Goal: Task Accomplishment & Management: Manage account settings

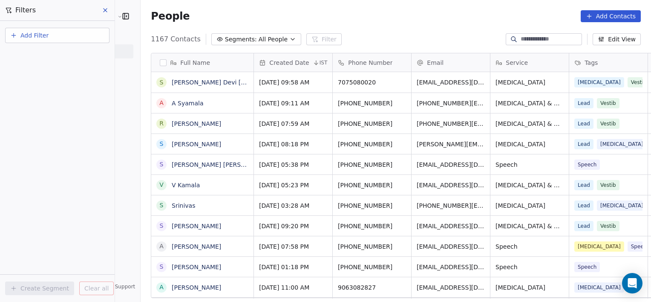
click at [221, 79] on link "[PERSON_NAME] Devi [PERSON_NAME]" at bounding box center [230, 82] width 116 height 7
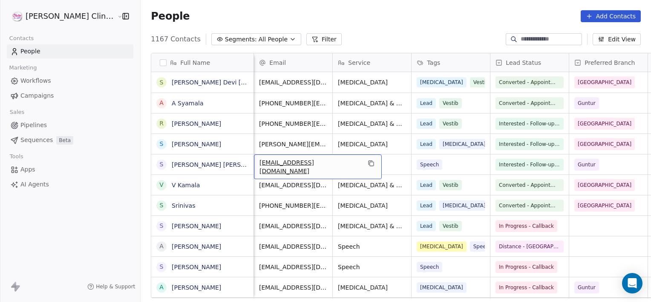
scroll to position [0, 78]
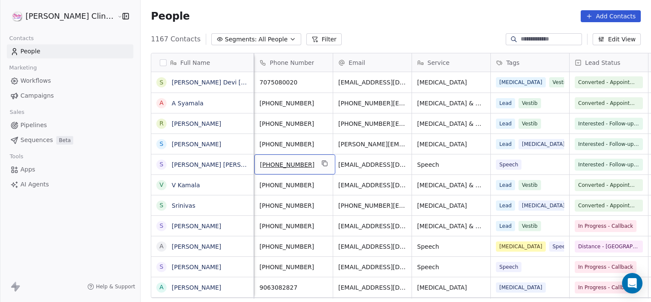
click at [230, 48] on div "Full Name S [PERSON_NAME] Devi [PERSON_NAME] [PERSON_NAME] S [PERSON_NAME] Kuma…" at bounding box center [396, 179] width 511 height 266
drag, startPoint x: 518, startPoint y: 45, endPoint x: 518, endPoint y: 38, distance: 7.2
click at [518, 38] on div "1167 Contacts Segments: All People Filter Edit View" at bounding box center [396, 39] width 511 height 14
click at [521, 38] on input at bounding box center [551, 39] width 60 height 9
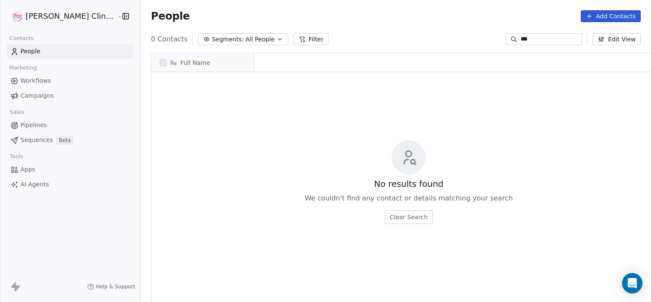
scroll to position [259, 529]
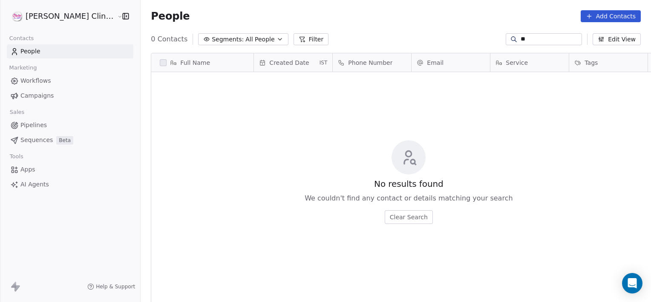
type input "*"
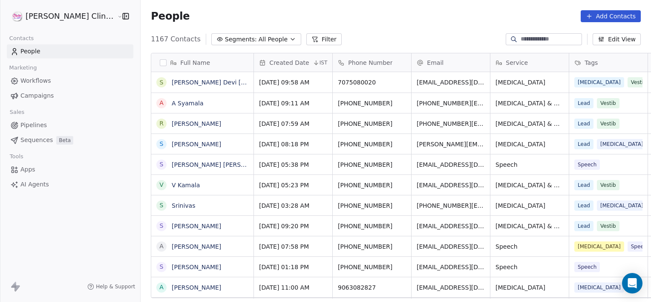
click at [446, 10] on div "People Add Contacts" at bounding box center [396, 16] width 490 height 12
click at [560, 42] on input at bounding box center [551, 39] width 60 height 9
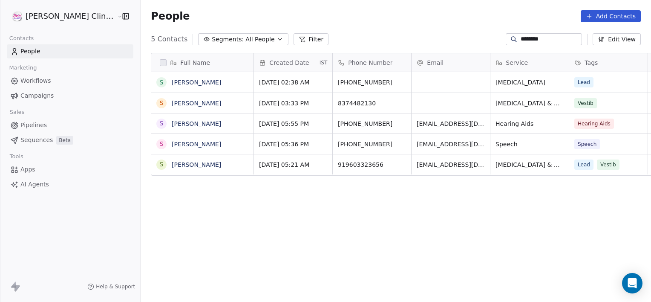
type input "********"
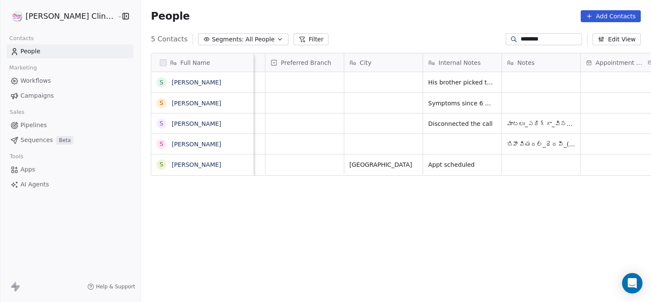
scroll to position [0, 540]
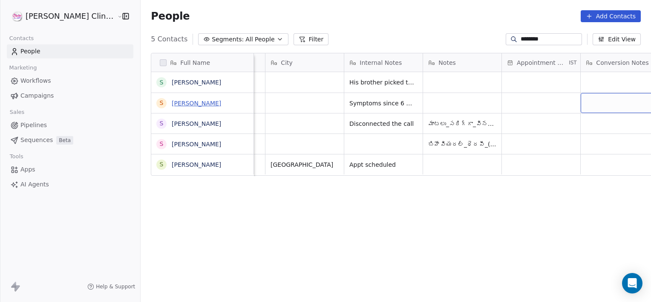
click at [172, 102] on link "[PERSON_NAME]" at bounding box center [196, 103] width 49 height 7
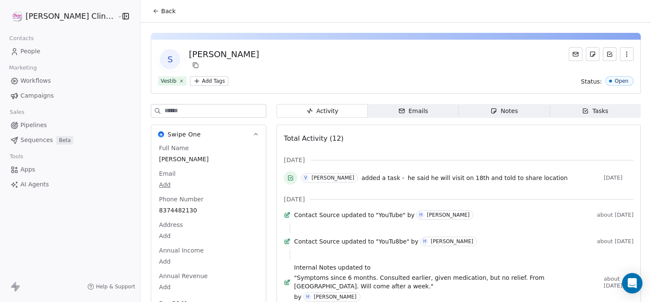
click at [491, 110] on icon "button" at bounding box center [494, 110] width 7 height 7
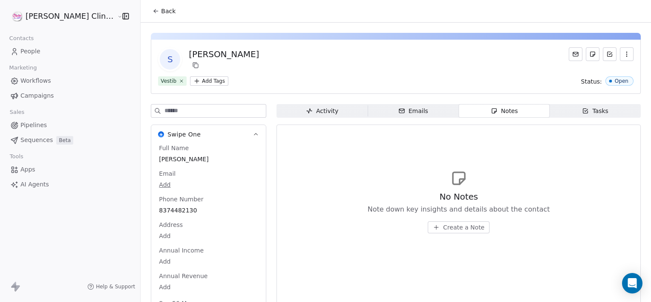
click at [307, 112] on div "Activity" at bounding box center [322, 111] width 32 height 9
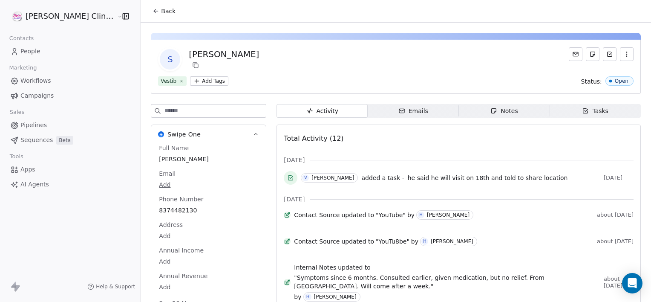
click at [161, 9] on span "Back" at bounding box center [168, 11] width 14 height 9
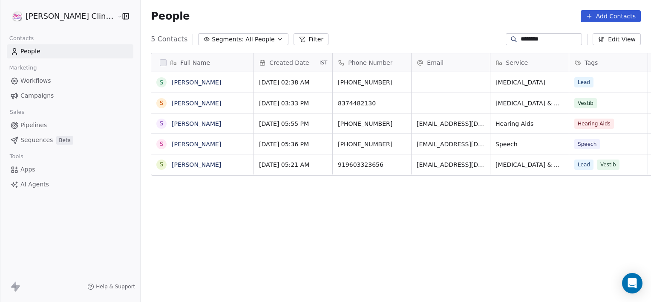
scroll to position [259, 529]
click at [547, 41] on input "********" at bounding box center [551, 39] width 60 height 9
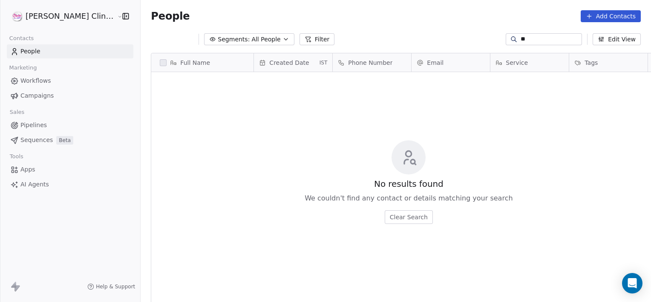
type input "*"
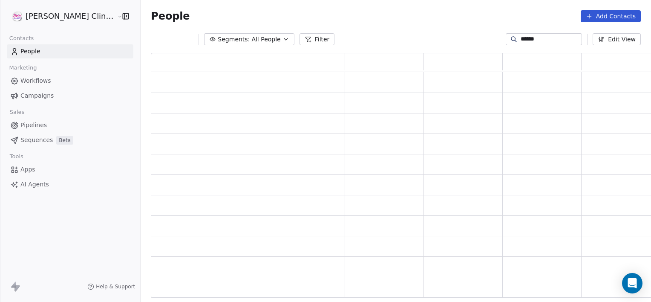
scroll to position [239, 509]
type input "********"
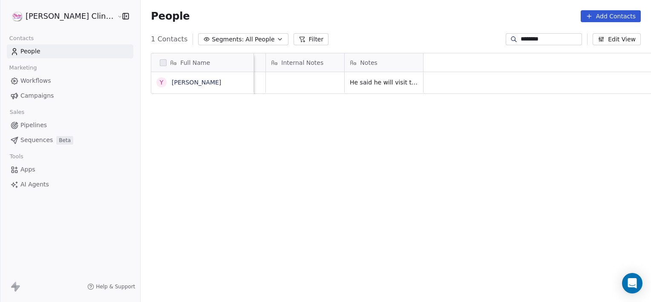
scroll to position [0, 0]
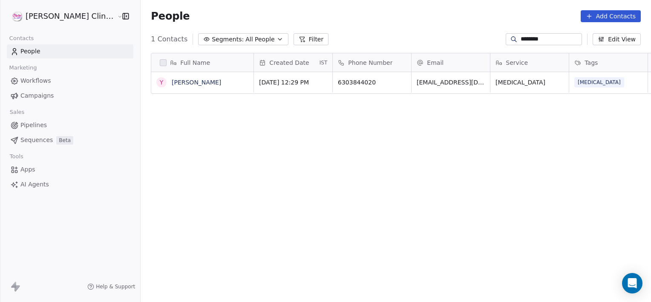
click at [559, 38] on input "********" at bounding box center [551, 39] width 60 height 9
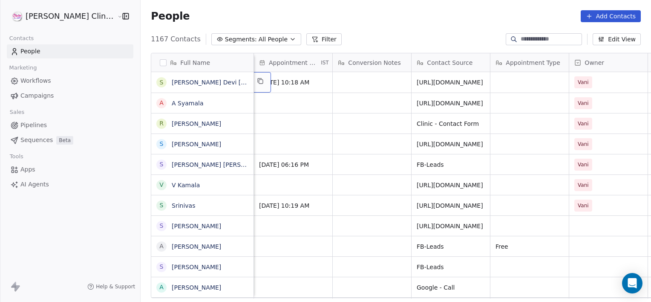
scroll to position [0, 709]
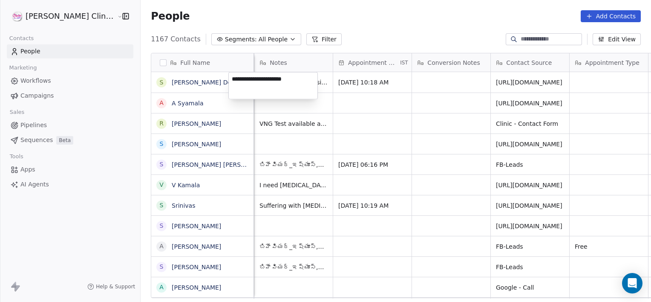
type textarea "**********"
click at [286, 126] on html "[PERSON_NAME] Clinic External Contacts People Marketing Workflows Campaigns Sal…" at bounding box center [325, 151] width 651 height 302
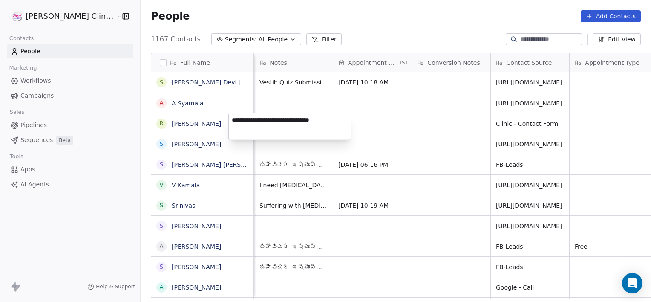
click at [449, 93] on html "[PERSON_NAME] Clinic External Contacts People Marketing Workflows Campaigns Sal…" at bounding box center [325, 151] width 651 height 302
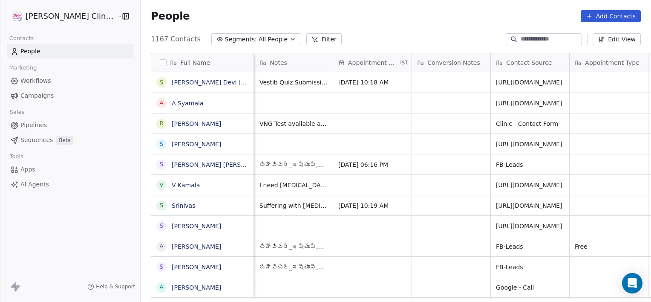
click at [525, 38] on input at bounding box center [551, 39] width 60 height 9
type input "********"
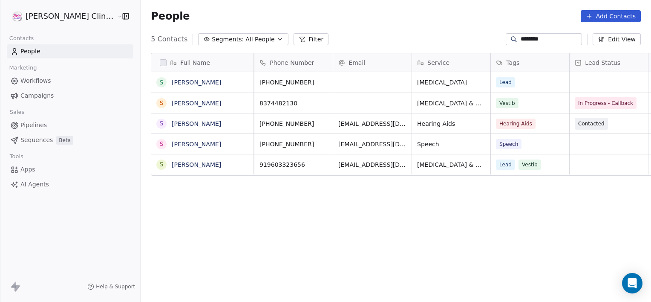
scroll to position [0, 0]
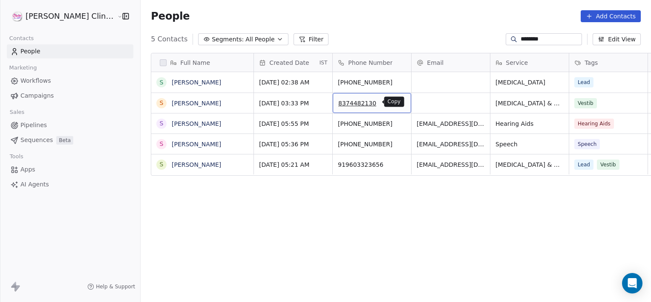
click at [397, 102] on icon "grid" at bounding box center [400, 101] width 7 height 7
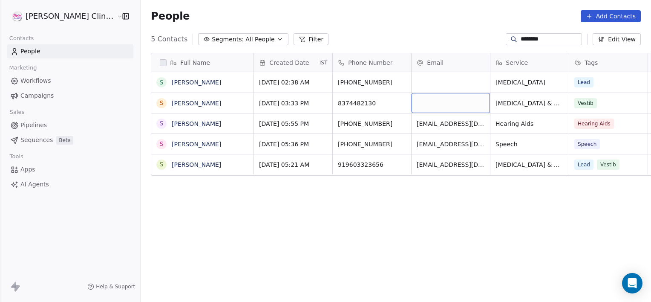
click at [424, 101] on div "grid" at bounding box center [451, 103] width 78 height 20
click at [424, 101] on input "email" at bounding box center [425, 103] width 75 height 17
type input "**********"
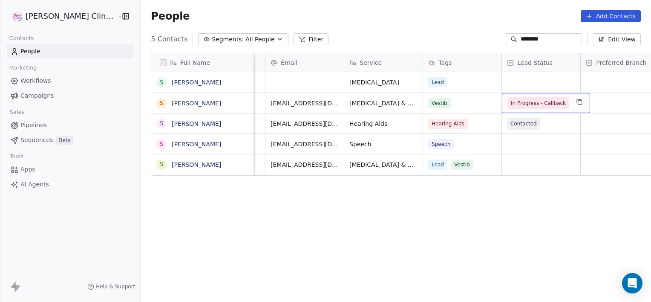
click at [532, 105] on span "In Progress - Callback" at bounding box center [538, 103] width 55 height 9
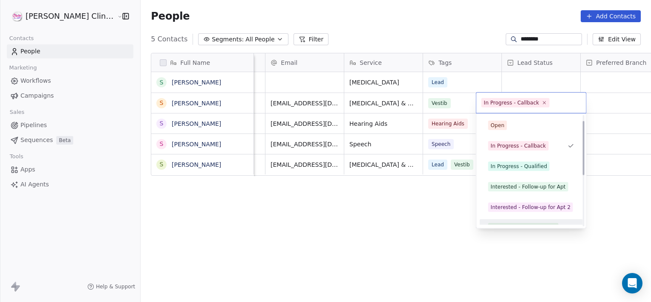
scroll to position [12, 0]
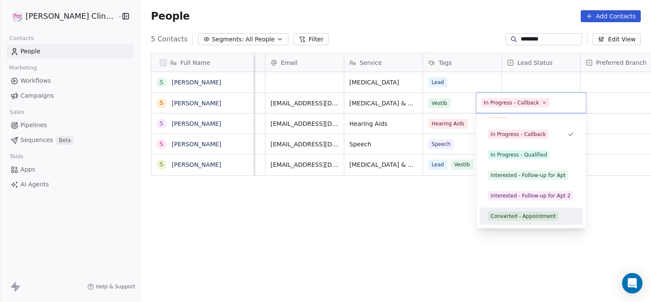
click at [505, 216] on div "Converted - Appointment" at bounding box center [523, 216] width 65 height 8
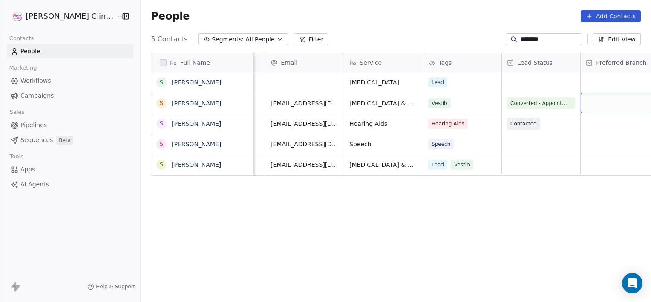
click at [589, 106] on div "grid" at bounding box center [620, 103] width 78 height 20
click at [590, 106] on div "grid" at bounding box center [620, 103] width 78 height 20
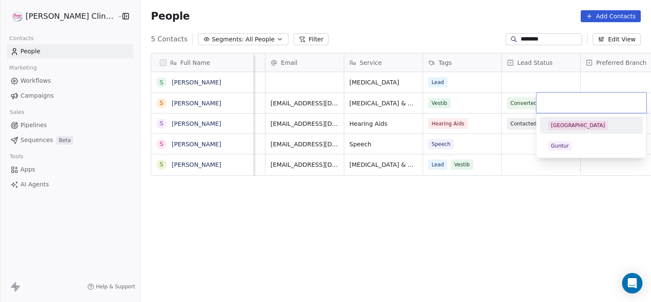
click at [567, 130] on div "[GEOGRAPHIC_DATA]" at bounding box center [591, 125] width 96 height 14
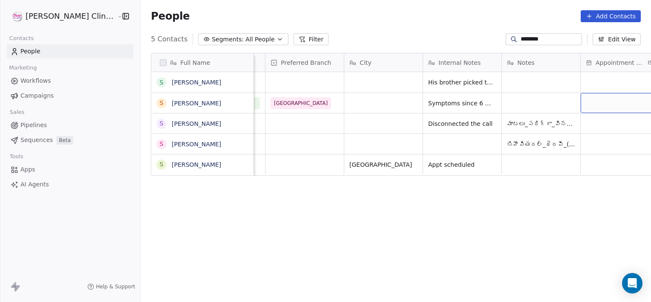
scroll to position [0, 540]
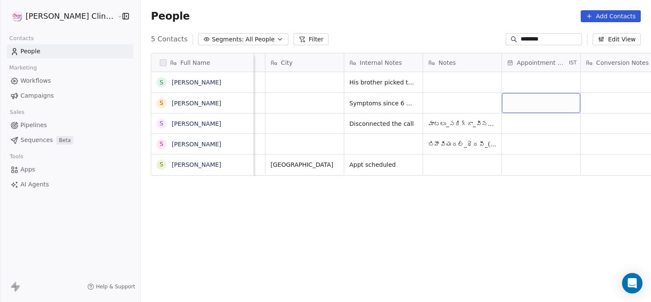
click at [534, 99] on div "grid" at bounding box center [541, 103] width 78 height 20
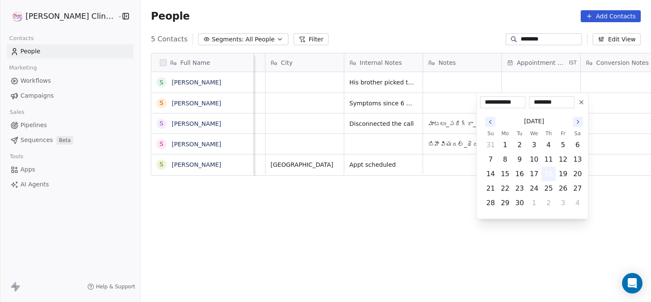
click at [549, 172] on button "18" at bounding box center [549, 174] width 14 height 14
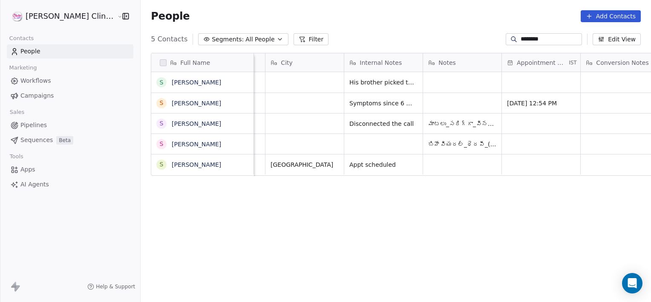
click at [614, 108] on html "[PERSON_NAME] Clinic External Contacts People Marketing Workflows Campaigns Sal…" at bounding box center [325, 151] width 651 height 302
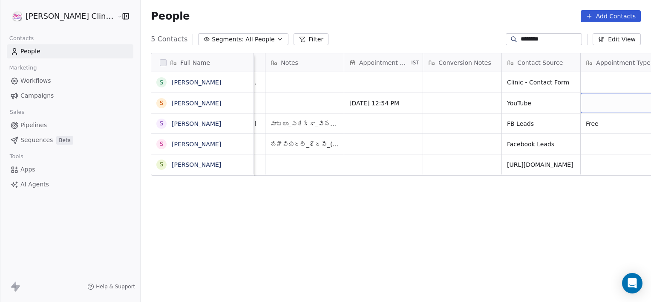
scroll to position [0, 777]
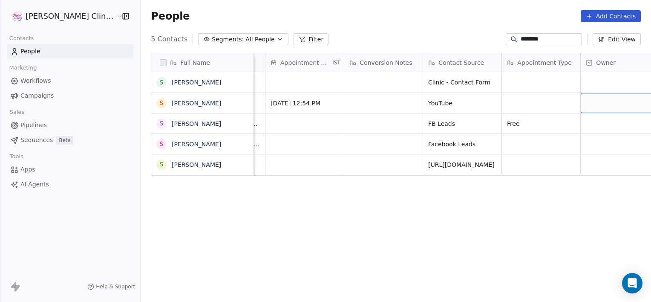
click at [615, 107] on div "grid" at bounding box center [620, 103] width 78 height 20
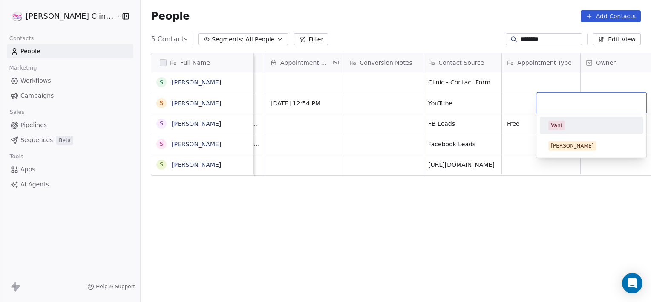
click at [553, 124] on div "Vani" at bounding box center [556, 125] width 11 height 8
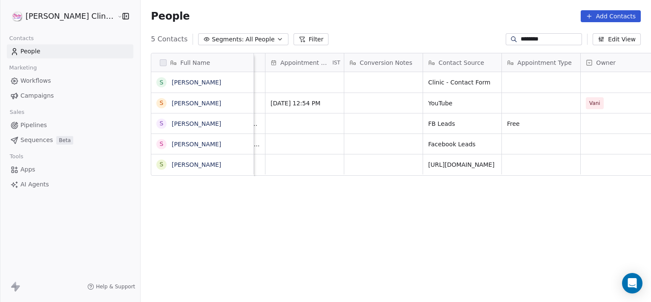
click at [552, 40] on input "********" at bounding box center [551, 39] width 60 height 9
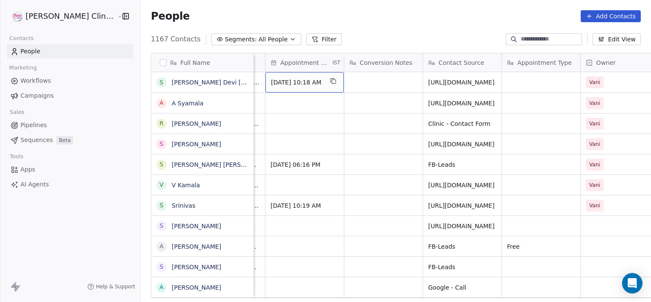
scroll to position [0, 709]
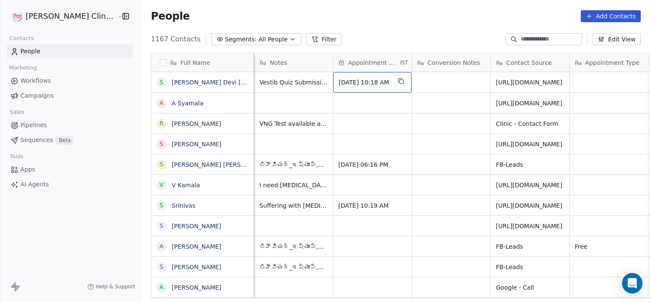
click at [367, 81] on span "[DATE] 10:18 AM" at bounding box center [365, 82] width 52 height 9
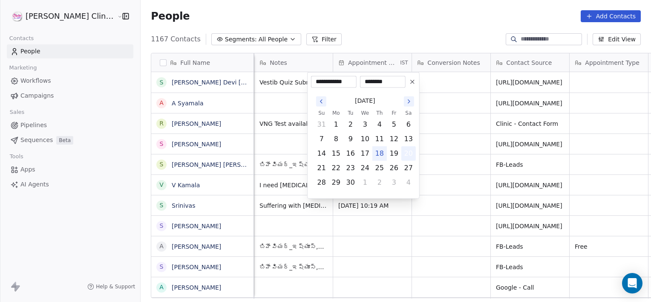
click at [409, 153] on button "20" at bounding box center [409, 154] width 14 height 14
click at [390, 84] on input "********" at bounding box center [383, 82] width 42 height 9
type input "*"
type input "********"
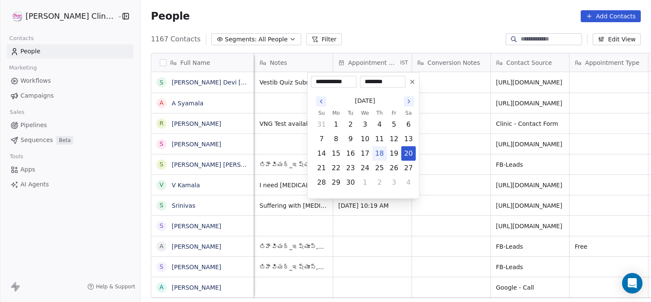
click at [444, 93] on html "[PERSON_NAME] Clinic External Contacts People Marketing Workflows Campaigns Sal…" at bounding box center [325, 151] width 651 height 302
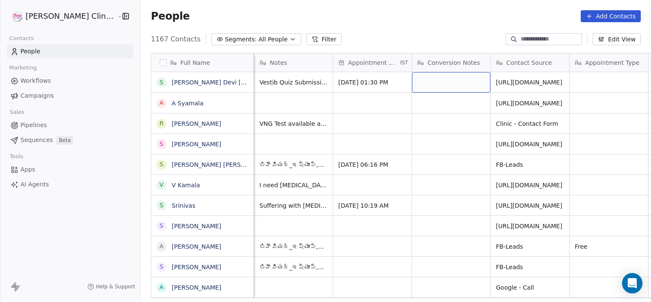
click at [412, 84] on div "grid" at bounding box center [451, 82] width 78 height 20
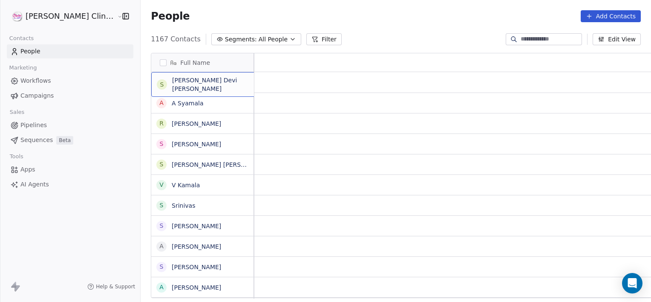
scroll to position [0, 0]
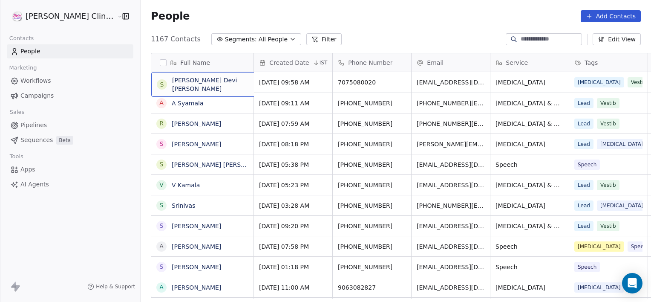
click at [289, 40] on icon "button" at bounding box center [292, 39] width 7 height 7
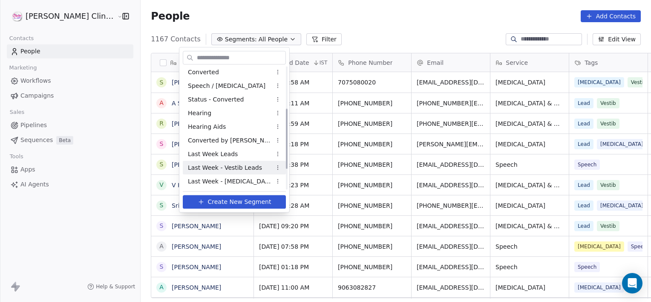
scroll to position [125, 0]
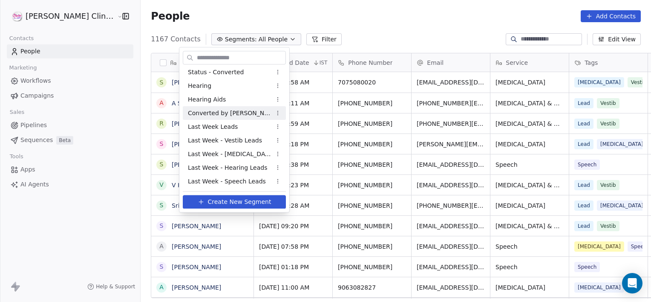
click at [227, 116] on span "Converted by [PERSON_NAME]" at bounding box center [230, 113] width 84 height 9
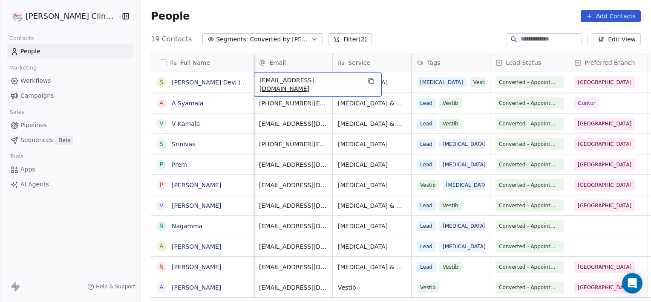
scroll to position [0, 78]
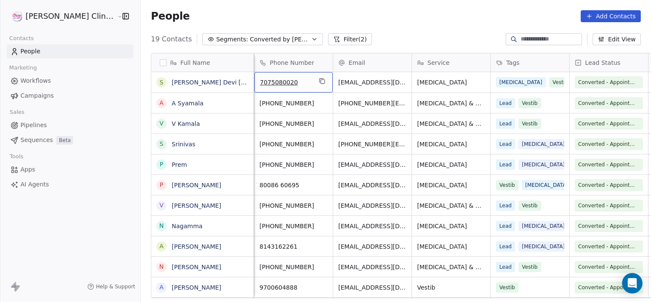
click at [250, 38] on span "Converted by [PERSON_NAME]" at bounding box center [280, 39] width 60 height 9
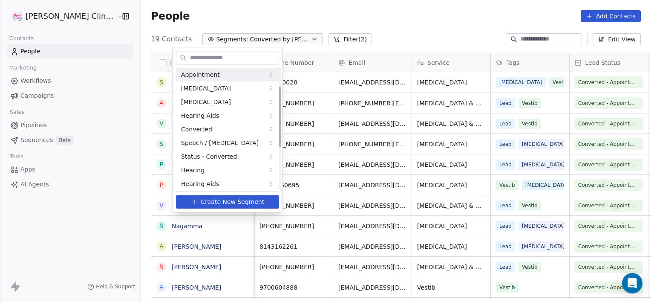
scroll to position [0, 0]
click at [217, 77] on div "All People" at bounding box center [227, 75] width 103 height 14
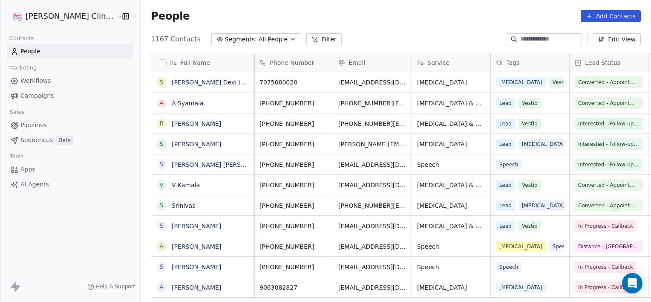
click at [306, 41] on button "Filter" at bounding box center [323, 39] width 35 height 12
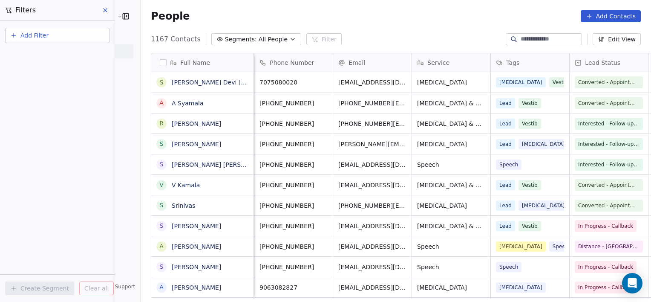
click at [102, 38] on button "Add Filter" at bounding box center [57, 35] width 104 height 15
click at [90, 56] on div "Contact properties" at bounding box center [57, 55] width 87 height 9
type input "*****"
click at [47, 90] on div "Owner" at bounding box center [57, 86] width 97 height 14
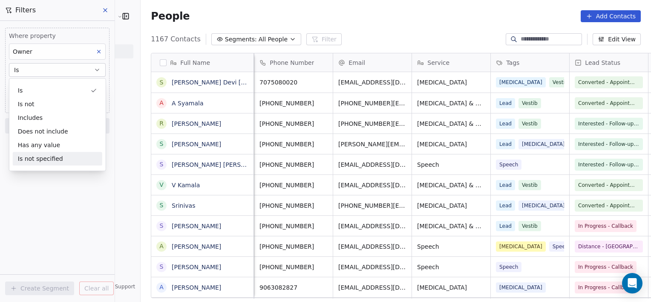
click at [41, 186] on div "Where property Owner Is Select Owner Add filter to this group Add another filte…" at bounding box center [57, 161] width 115 height 281
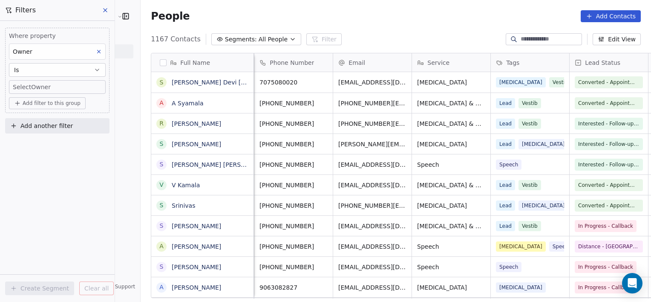
click at [42, 85] on body "[PERSON_NAME] Clinic External Contacts People Marketing Workflows Campaigns Sal…" at bounding box center [325, 151] width 651 height 302
type input "*"
click at [29, 115] on div "Vani" at bounding box center [28, 112] width 11 height 8
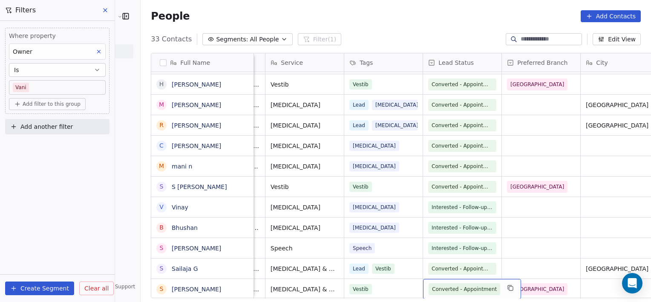
click at [52, 127] on span "Add another filter" at bounding box center [46, 126] width 52 height 9
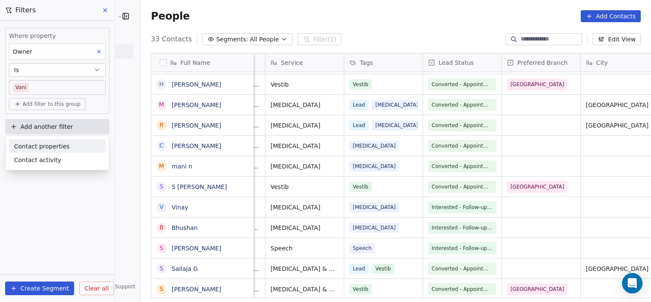
click at [48, 147] on span "Contact properties" at bounding box center [41, 145] width 55 height 9
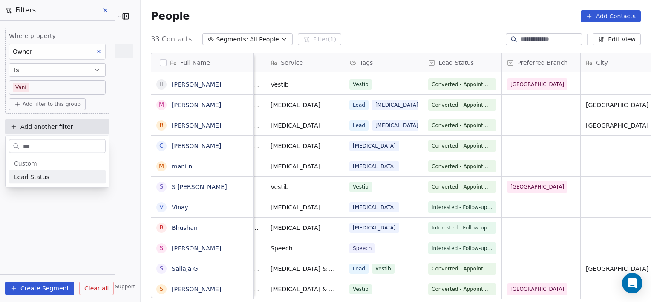
type input "***"
click at [11, 179] on div "Lead Status" at bounding box center [57, 177] width 97 height 14
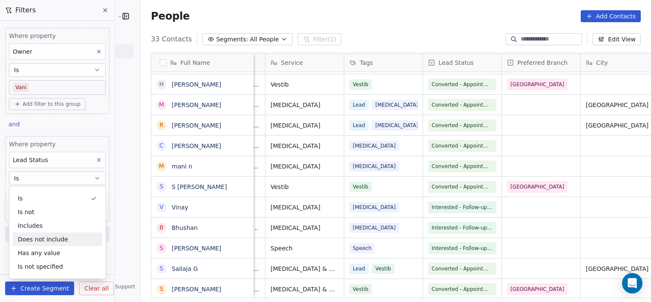
click at [141, 251] on div "Full Name S [PERSON_NAME] Kumar [PERSON_NAME] V V [PERSON_NAME] y [PERSON_NAME]…" at bounding box center [396, 179] width 511 height 266
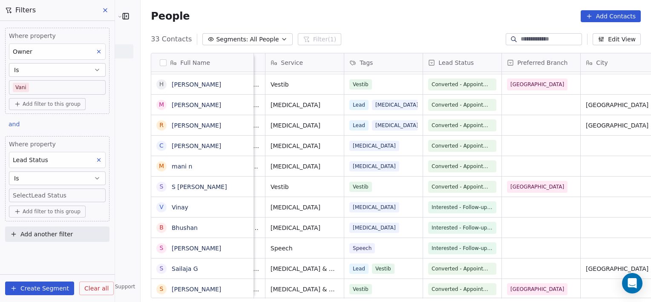
click at [76, 196] on body "[PERSON_NAME] Clinic External Contacts People Marketing Workflows Campaigns Sal…" at bounding box center [325, 151] width 651 height 302
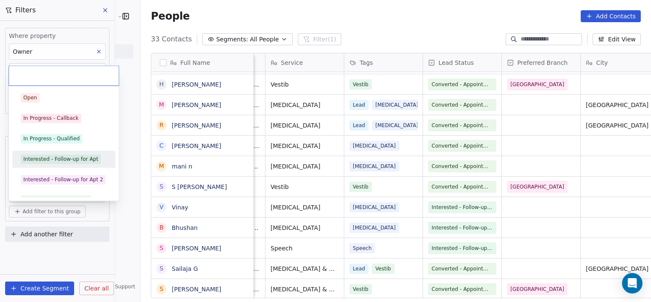
click at [63, 155] on div "Interested - Follow-up for Apt" at bounding box center [60, 159] width 75 height 8
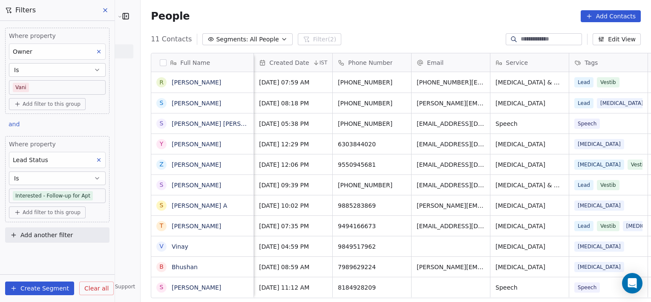
scroll to position [0, 146]
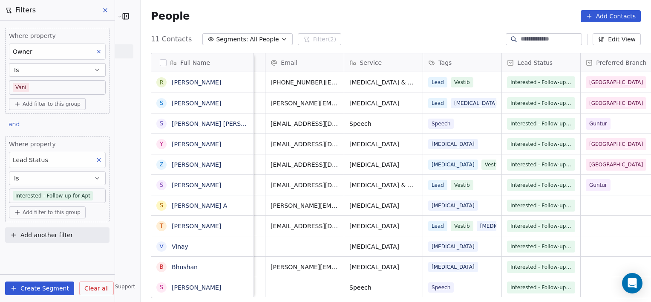
click at [387, 9] on div "People Add Contacts" at bounding box center [396, 16] width 511 height 32
click at [98, 55] on button at bounding box center [98, 51] width 11 height 11
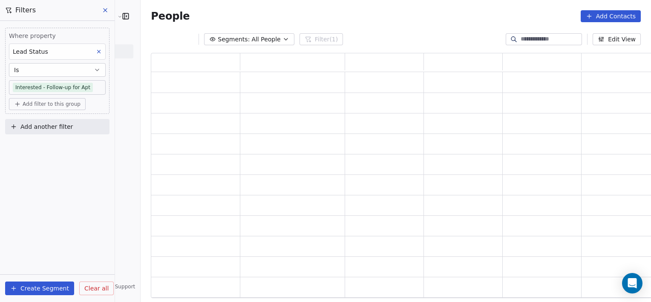
scroll to position [239, 509]
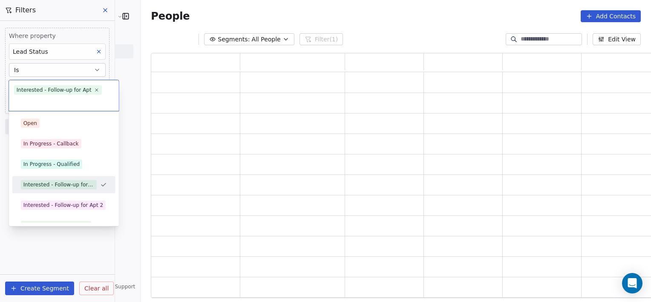
click at [98, 92] on body "[PERSON_NAME] Clinic External Contacts People Marketing Workflows Campaigns Sal…" at bounding box center [325, 151] width 651 height 302
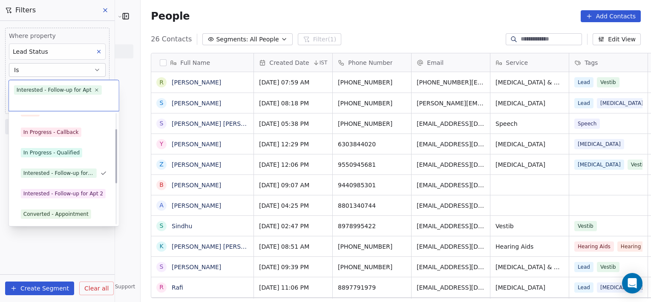
scroll to position [32, 0]
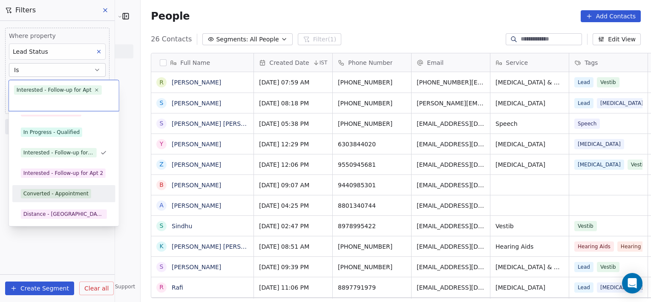
click at [64, 196] on div "Converted - Appointment" at bounding box center [55, 194] width 65 height 8
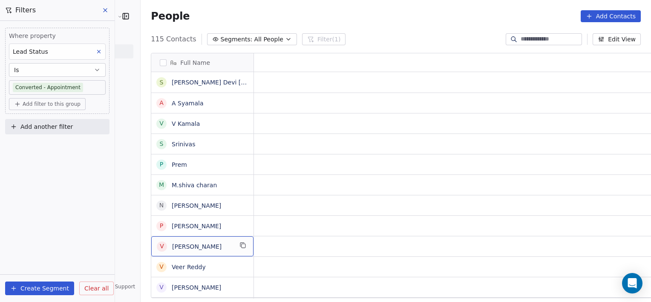
scroll to position [0, 0]
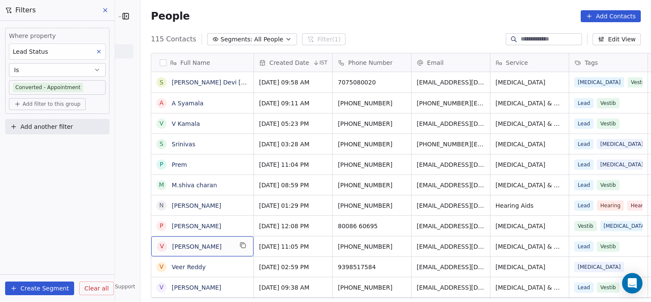
click at [34, 135] on div "Add another filter" at bounding box center [57, 128] width 104 height 19
click at [42, 128] on span "Add another filter" at bounding box center [46, 126] width 52 height 9
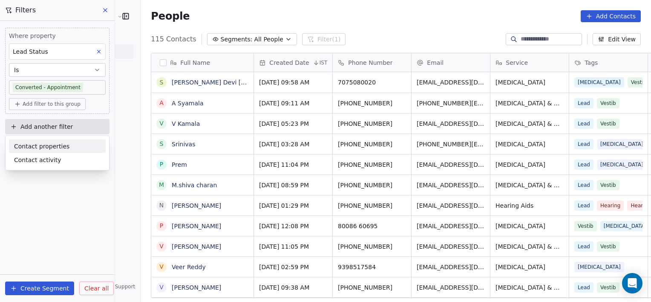
click at [39, 147] on span "Contact properties" at bounding box center [41, 145] width 55 height 9
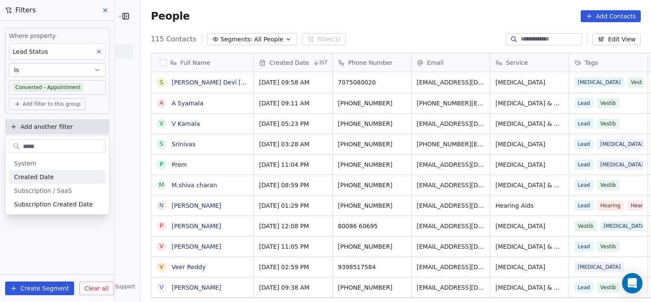
type input "*****"
click at [36, 175] on span "Created Date" at bounding box center [34, 177] width 40 height 9
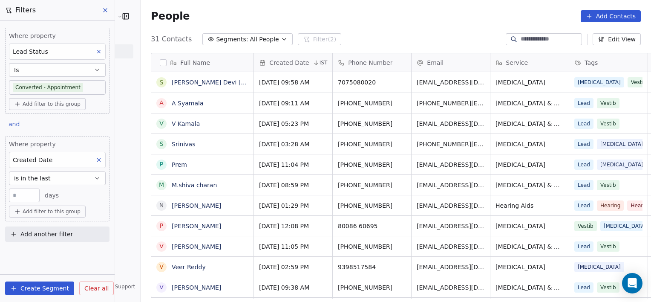
scroll to position [259, 529]
click at [22, 196] on input "**" at bounding box center [24, 195] width 26 height 6
type input "*"
type input "**"
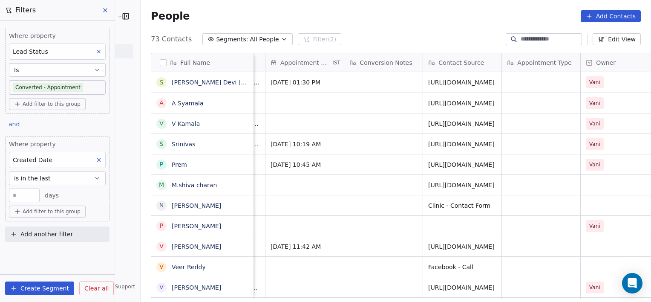
scroll to position [0, 797]
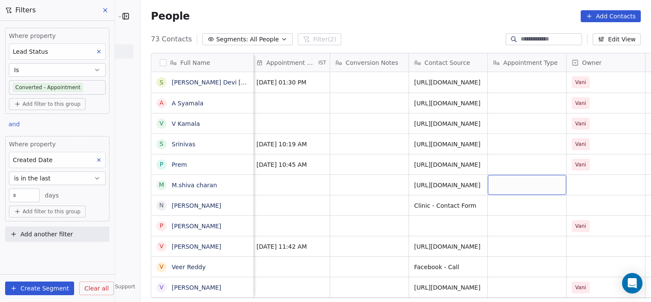
click at [58, 210] on span "Add filter to this group" at bounding box center [52, 211] width 58 height 7
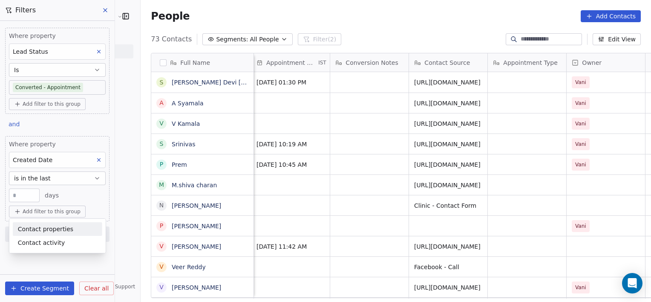
click at [47, 229] on span "Contact properties" at bounding box center [45, 229] width 55 height 9
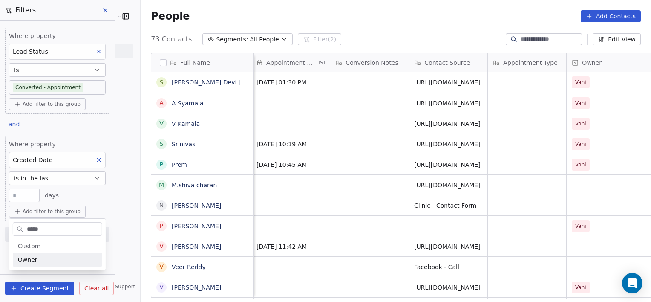
type input "*****"
click at [24, 261] on span "Owner" at bounding box center [28, 259] width 20 height 9
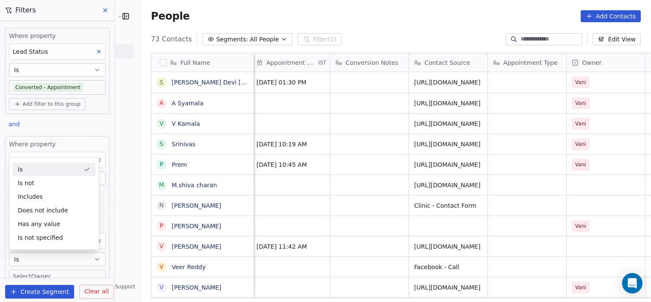
click at [69, 274] on body "[PERSON_NAME] Clinic External Contacts People Marketing Workflows Campaigns Sal…" at bounding box center [325, 151] width 651 height 302
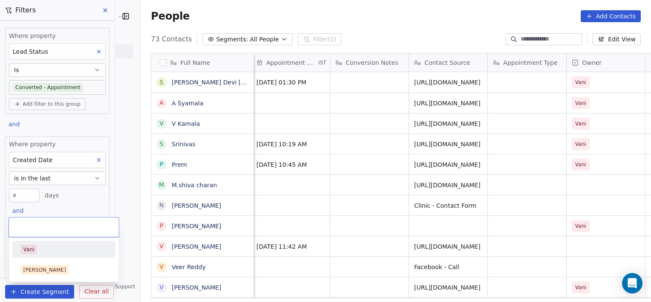
click at [27, 251] on div "Vani" at bounding box center [28, 249] width 11 height 8
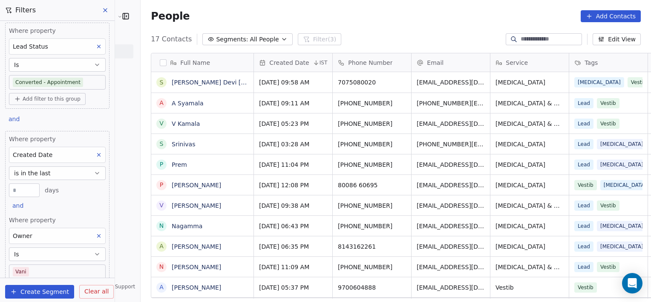
scroll to position [259, 529]
click at [82, 271] on body "[PERSON_NAME] Clinic External Contacts People Marketing Workflows Campaigns Sal…" at bounding box center [325, 151] width 651 height 302
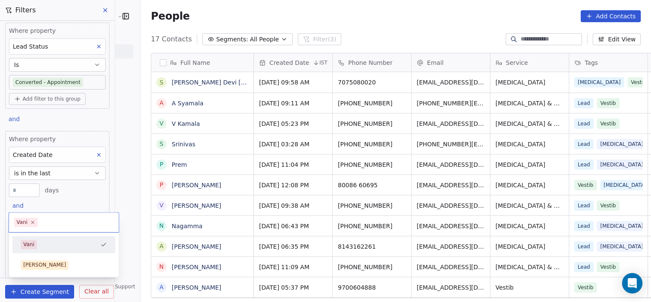
click at [102, 245] on icon "Suggestions" at bounding box center [103, 244] width 7 height 7
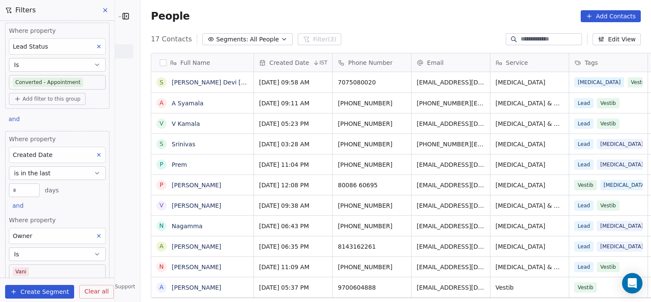
click at [64, 272] on body "[PERSON_NAME] Clinic External Contacts People Marketing Workflows Campaigns Sal…" at bounding box center [325, 151] width 651 height 302
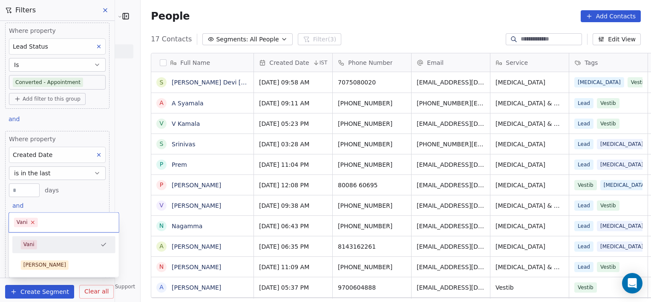
click at [32, 222] on icon at bounding box center [32, 222] width 3 height 3
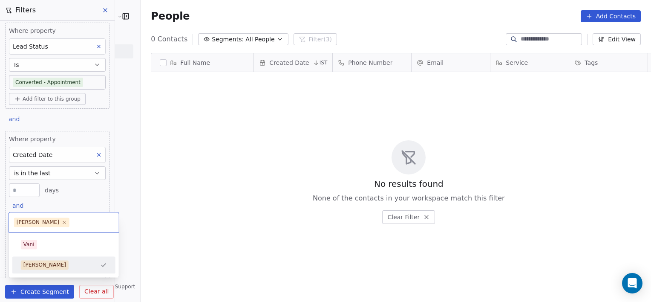
click at [48, 273] on body "[PERSON_NAME] Clinic External Contacts People Marketing Workflows Campaigns Sal…" at bounding box center [325, 151] width 651 height 302
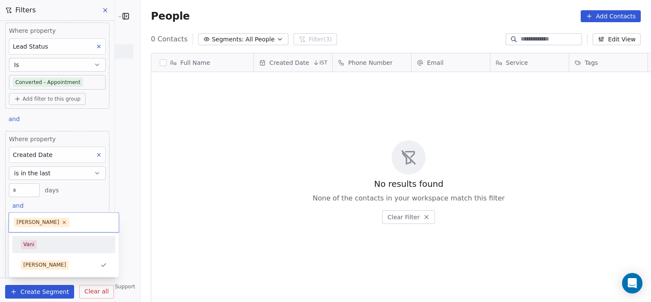
click at [61, 221] on icon at bounding box center [64, 222] width 6 height 6
click at [123, 189] on html "[PERSON_NAME] Clinic External Contacts People Marketing Workflows Campaigns Sal…" at bounding box center [325, 151] width 651 height 302
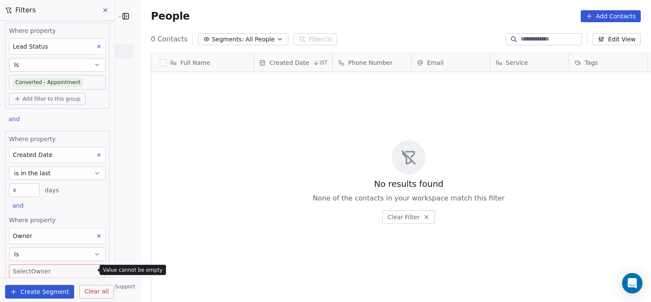
click at [61, 265] on body "[PERSON_NAME] Clinic External Contacts People Marketing Workflows Campaigns Sal…" at bounding box center [325, 151] width 651 height 302
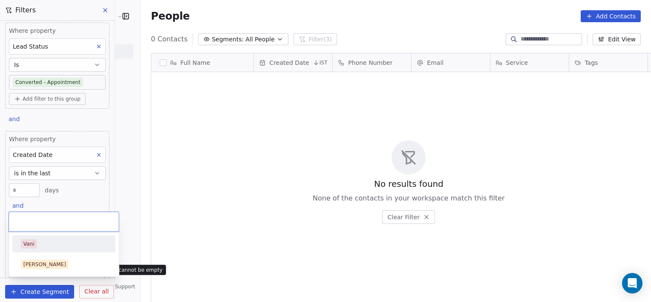
click at [134, 193] on html "[PERSON_NAME] Clinic External Contacts People Marketing Workflows Campaigns Sal…" at bounding box center [325, 151] width 651 height 302
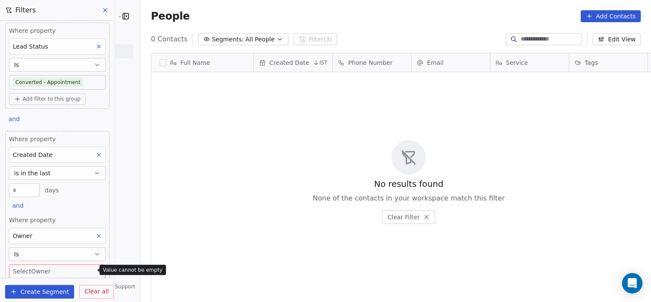
click at [96, 234] on icon at bounding box center [99, 236] width 6 height 6
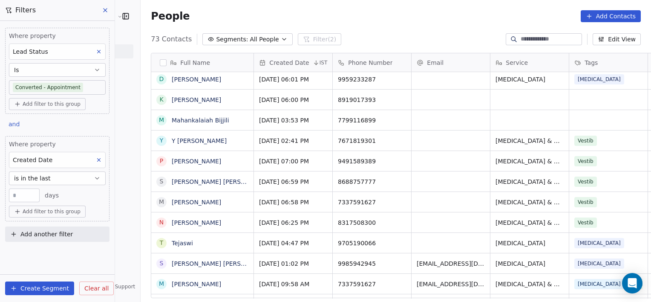
scroll to position [1251, 0]
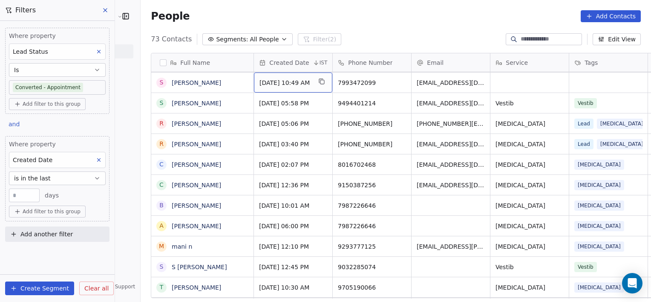
click at [100, 52] on icon at bounding box center [99, 51] width 3 height 3
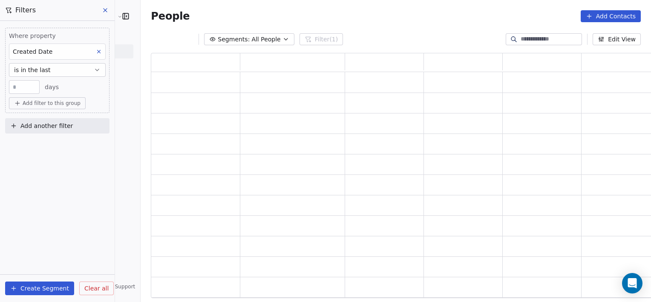
click at [106, 8] on icon at bounding box center [105, 10] width 7 height 7
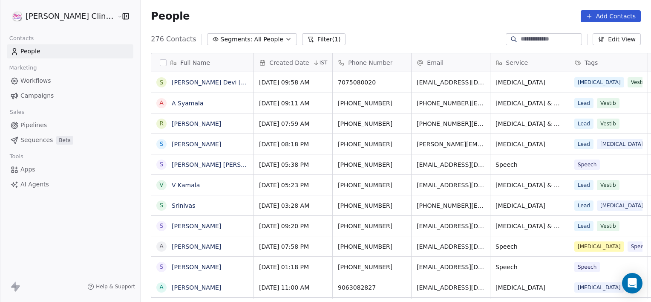
click at [302, 38] on button "Filter (1)" at bounding box center [324, 39] width 44 height 12
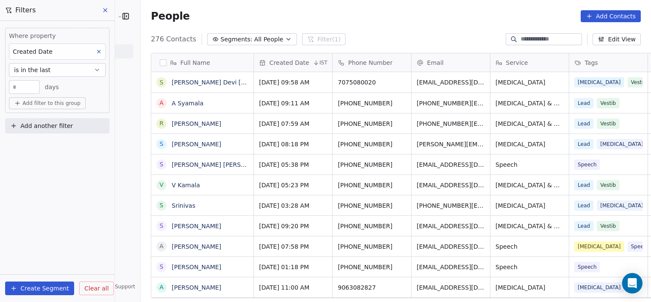
click at [110, 13] on button at bounding box center [105, 10] width 13 height 12
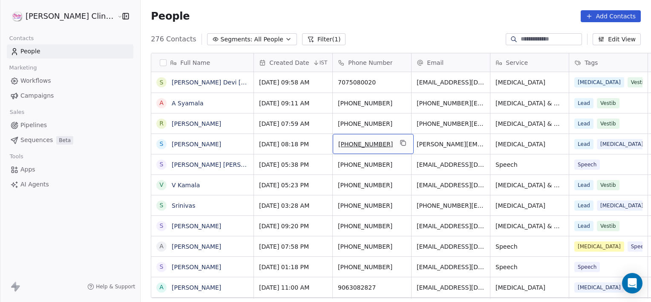
click at [367, 143] on div "[PHONE_NUMBER]" at bounding box center [373, 144] width 81 height 20
click at [546, 38] on input at bounding box center [551, 39] width 60 height 9
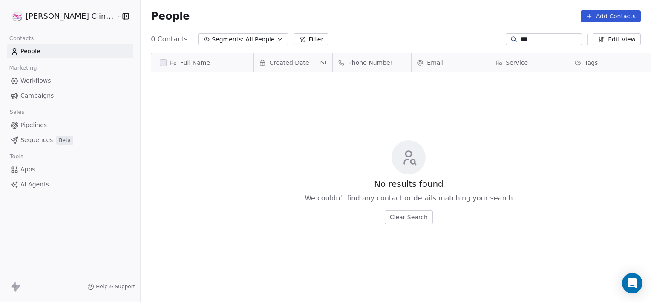
scroll to position [259, 529]
type input "********"
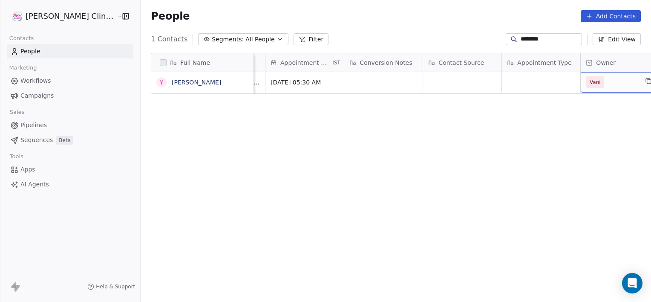
scroll to position [0, 797]
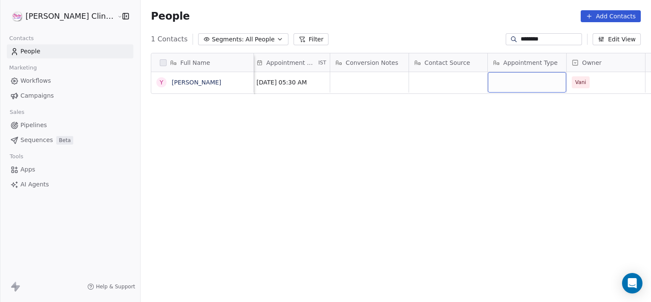
drag, startPoint x: 474, startPoint y: 74, endPoint x: 448, endPoint y: 77, distance: 26.6
click at [541, 41] on input "********" at bounding box center [551, 39] width 60 height 9
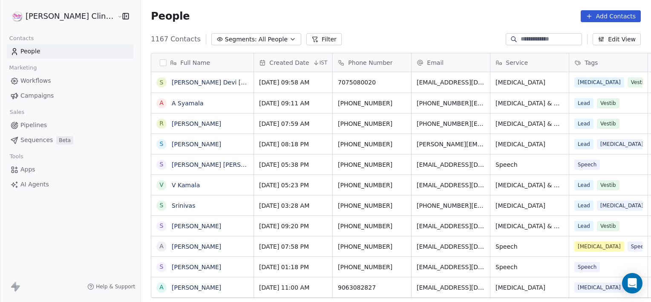
scroll to position [259, 529]
